Goal: Task Accomplishment & Management: Manage account settings

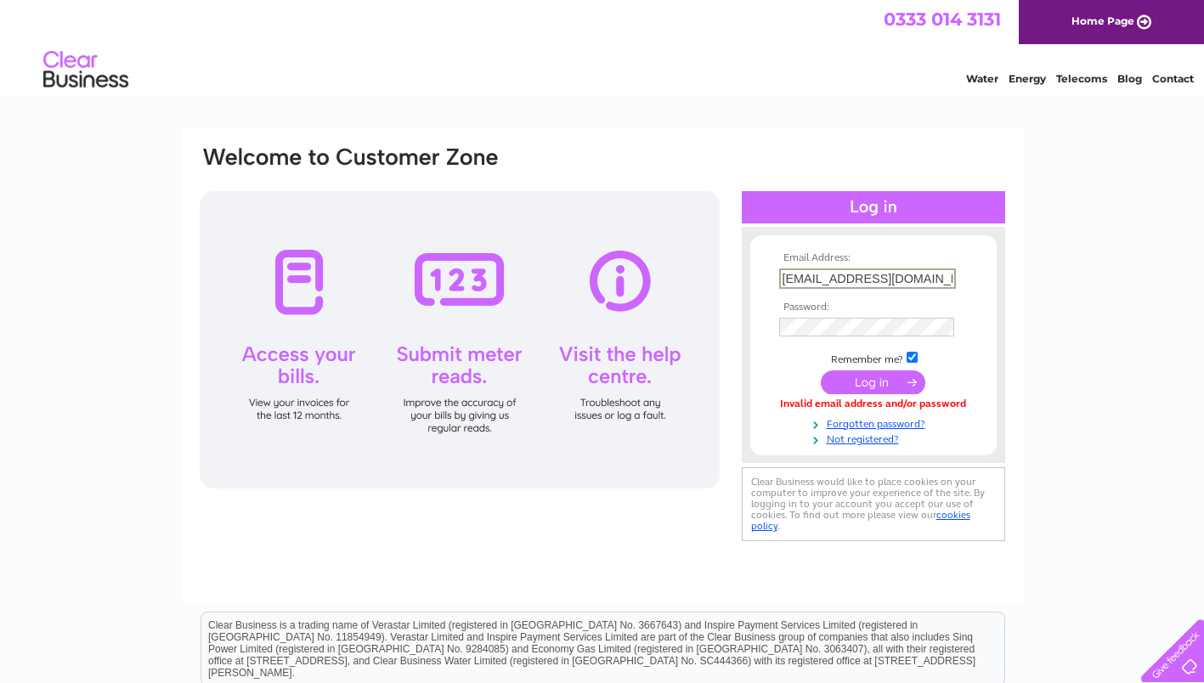
click at [849, 270] on input "[EMAIL_ADDRESS][DOMAIN_NAME]" at bounding box center [867, 279] width 177 height 20
click at [860, 385] on input "submit" at bounding box center [873, 381] width 105 height 24
